Goal: Transaction & Acquisition: Book appointment/travel/reservation

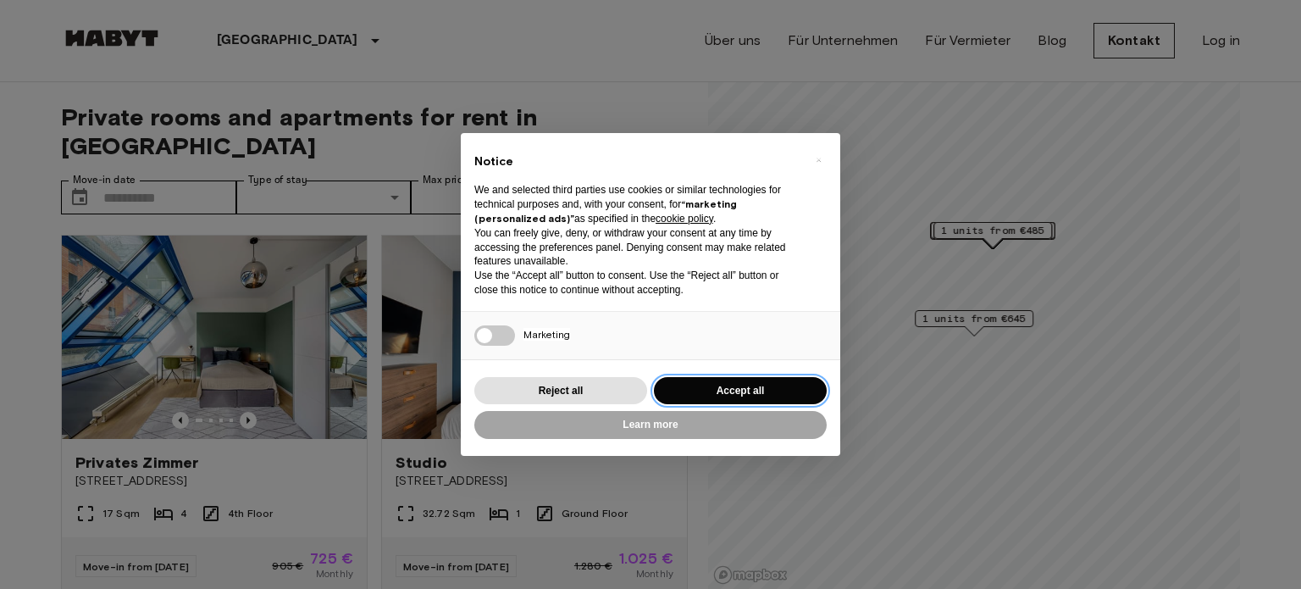
click at [677, 385] on button "Accept all" at bounding box center [740, 391] width 173 height 28
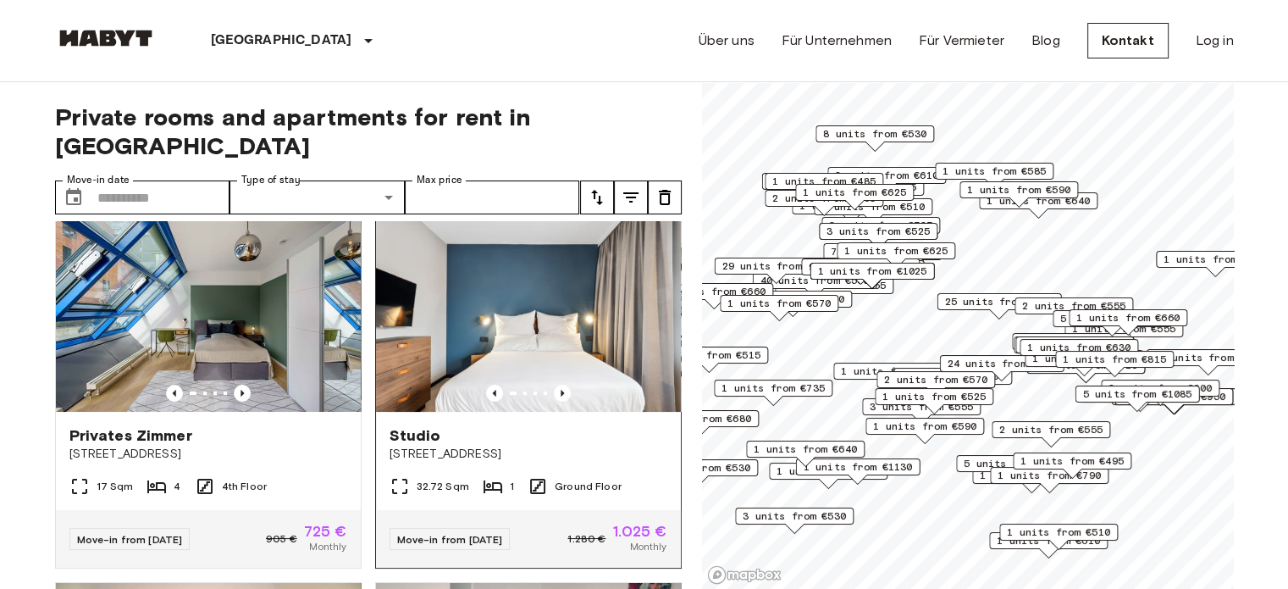
scroll to position [27, 0]
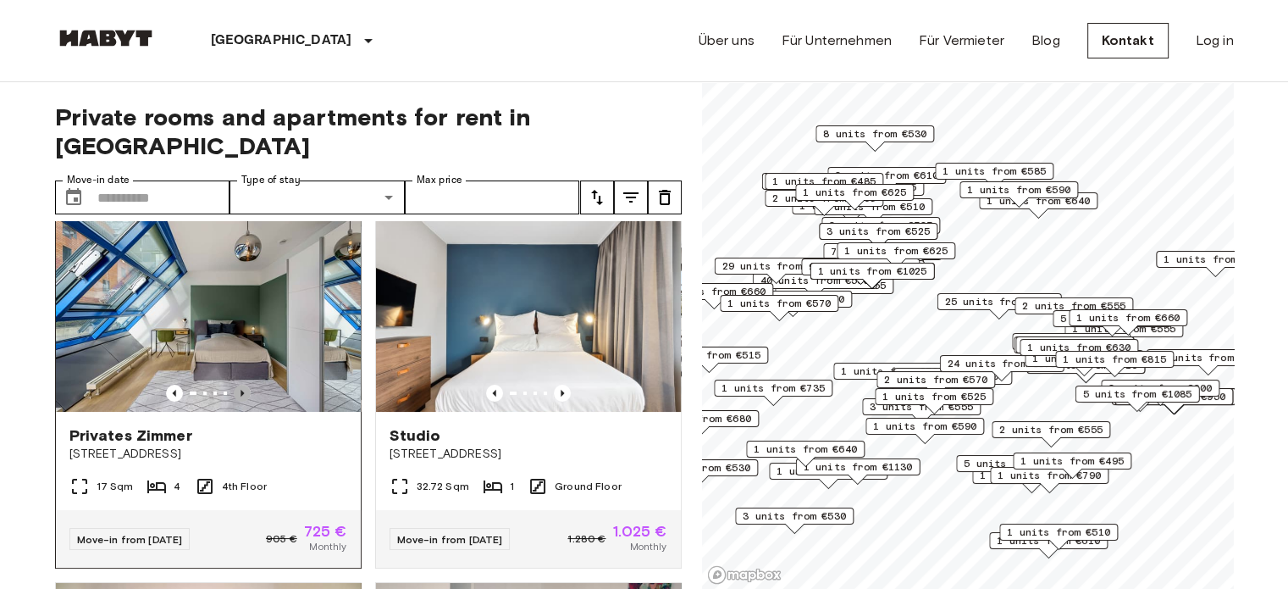
click at [241, 390] on icon "Previous image" at bounding box center [242, 393] width 3 height 7
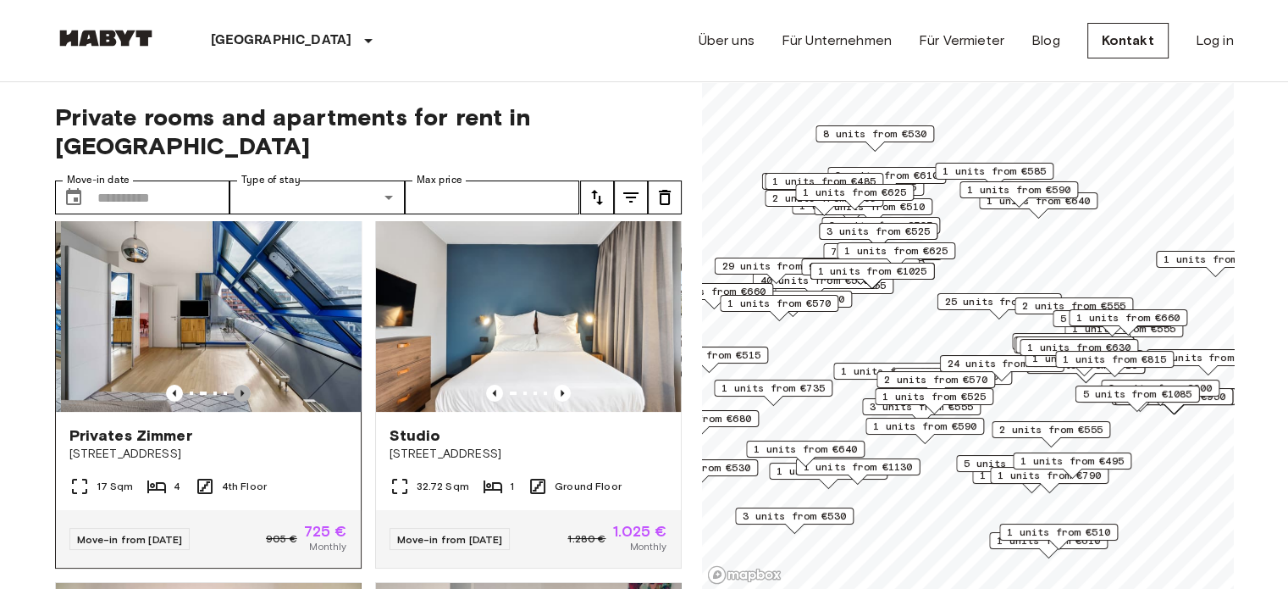
click at [241, 390] on icon "Previous image" at bounding box center [242, 393] width 3 height 7
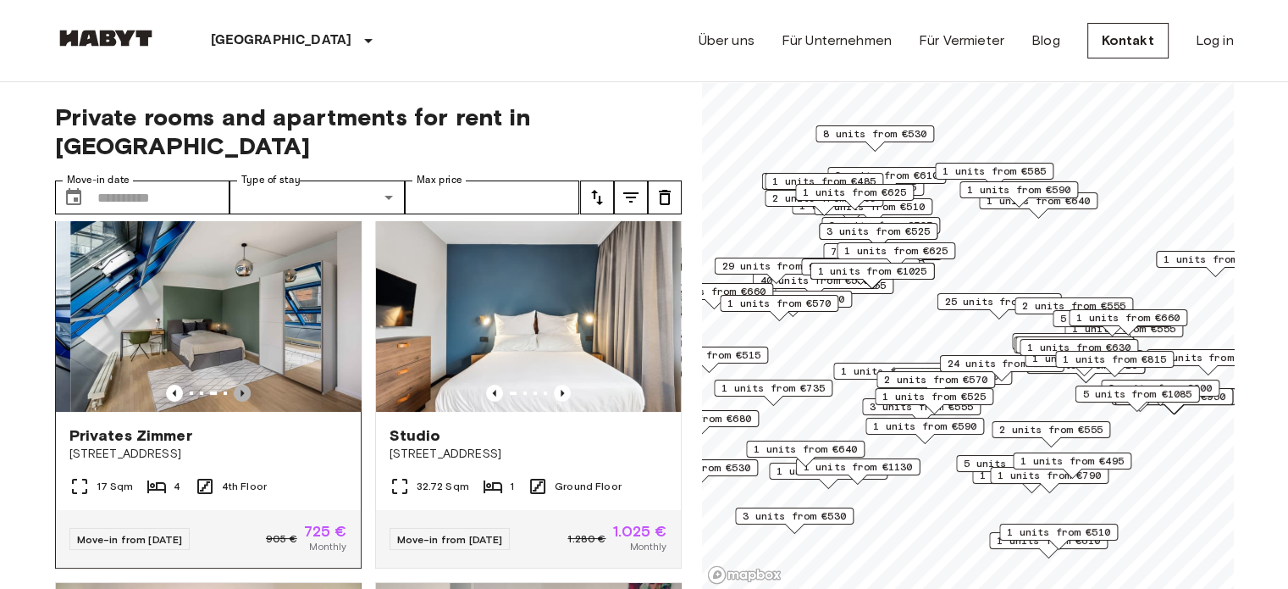
click at [241, 390] on icon "Previous image" at bounding box center [242, 393] width 3 height 7
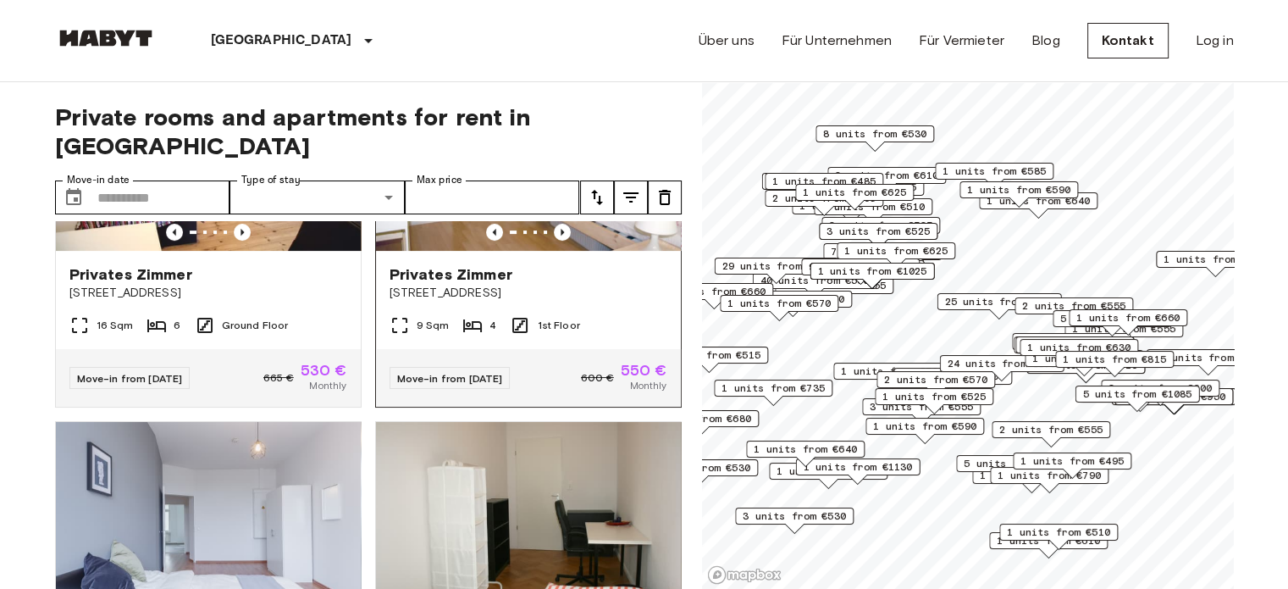
scroll to position [562, 0]
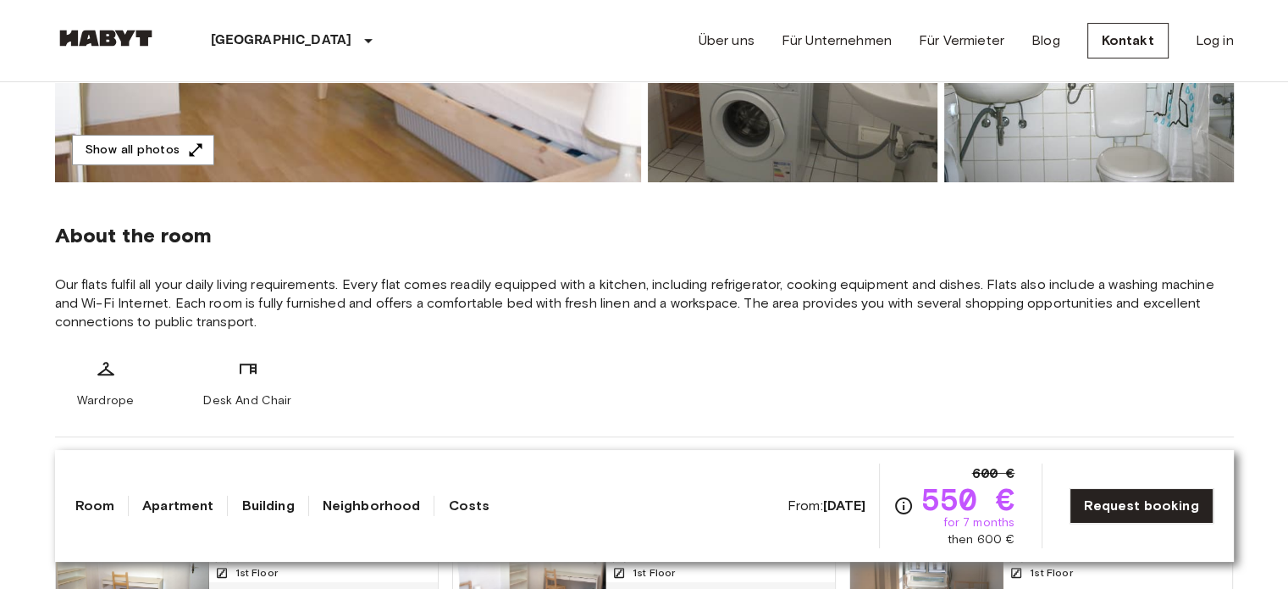
scroll to position [474, 0]
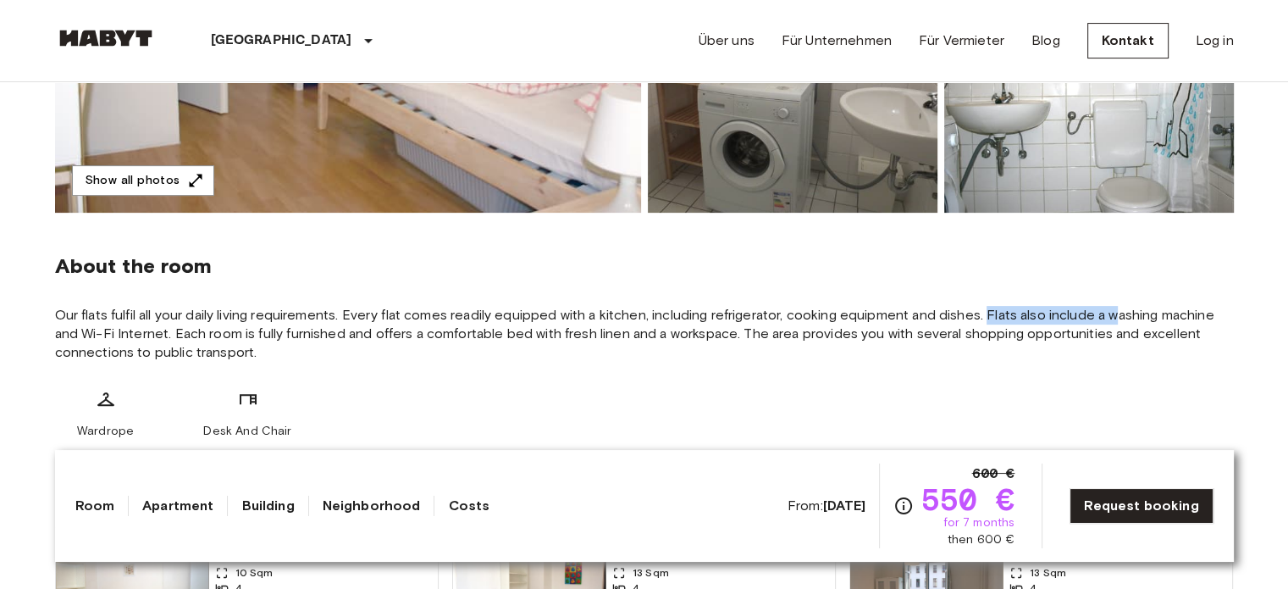
drag, startPoint x: 991, startPoint y: 314, endPoint x: 1118, endPoint y: 307, distance: 127.2
click at [1118, 307] on span "Our flats fulfil all your daily living requirements. Every flat comes readily e…" at bounding box center [644, 334] width 1179 height 56
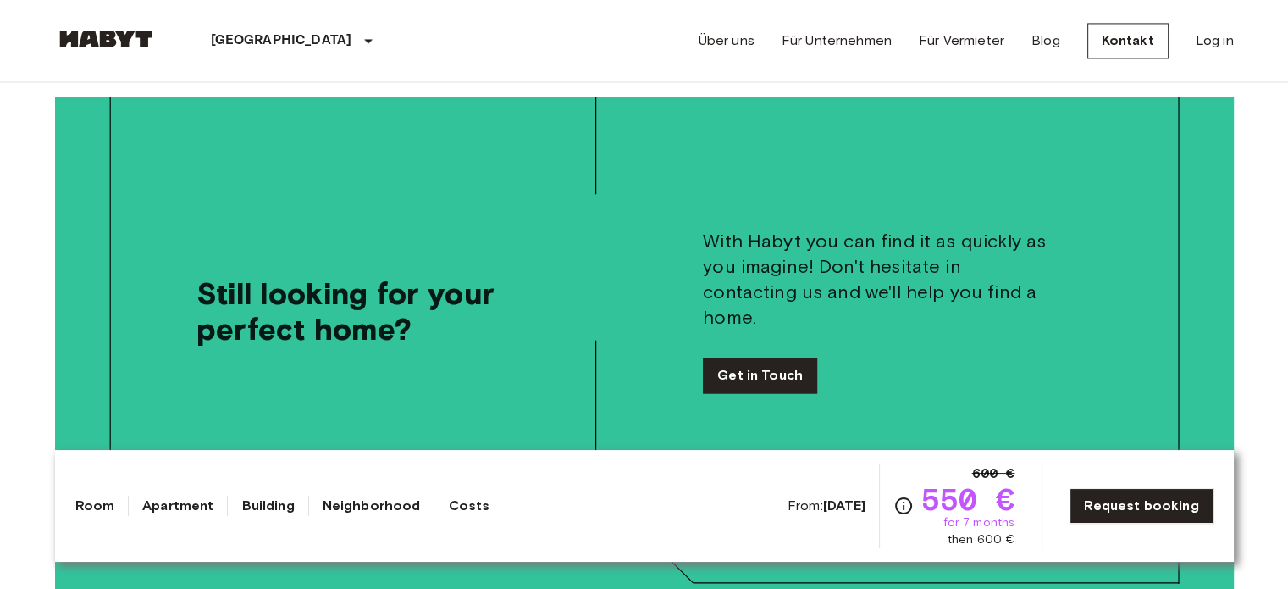
scroll to position [2723, 0]
